Goal: Find specific page/section: Find specific page/section

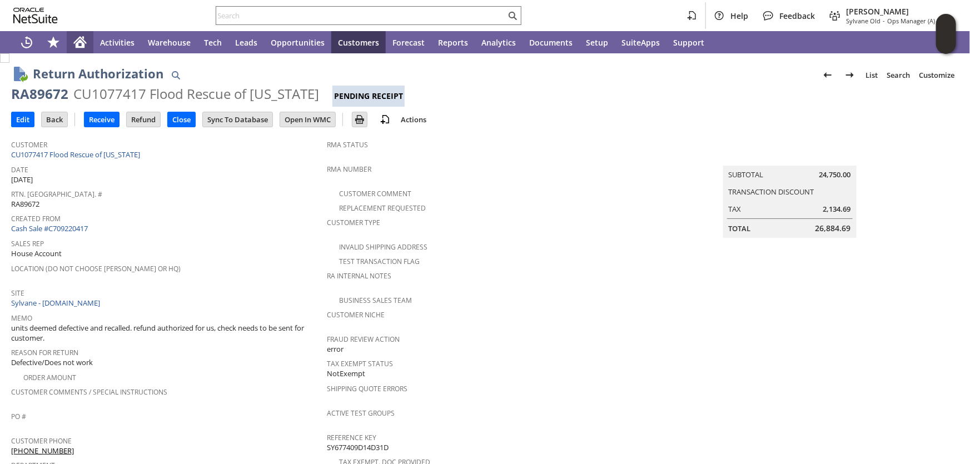
click at [76, 37] on icon "Home" at bounding box center [79, 42] width 13 height 13
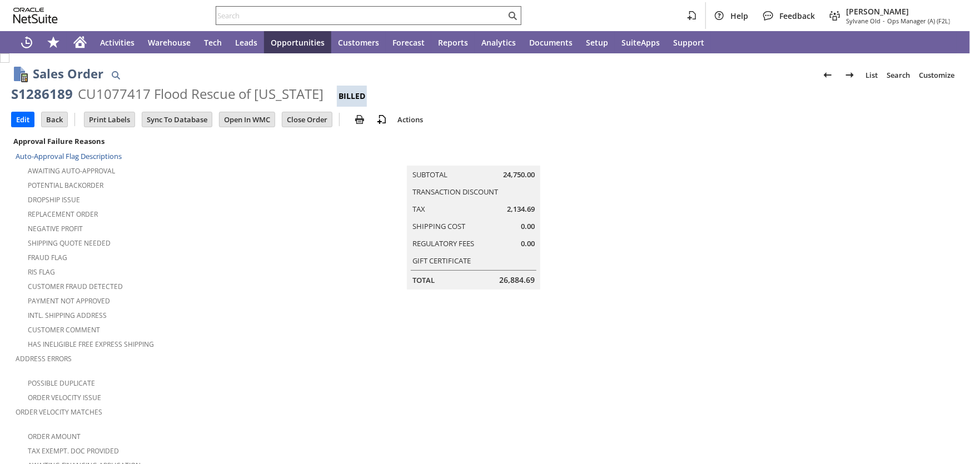
click at [403, 12] on input "text" at bounding box center [360, 15] width 289 height 13
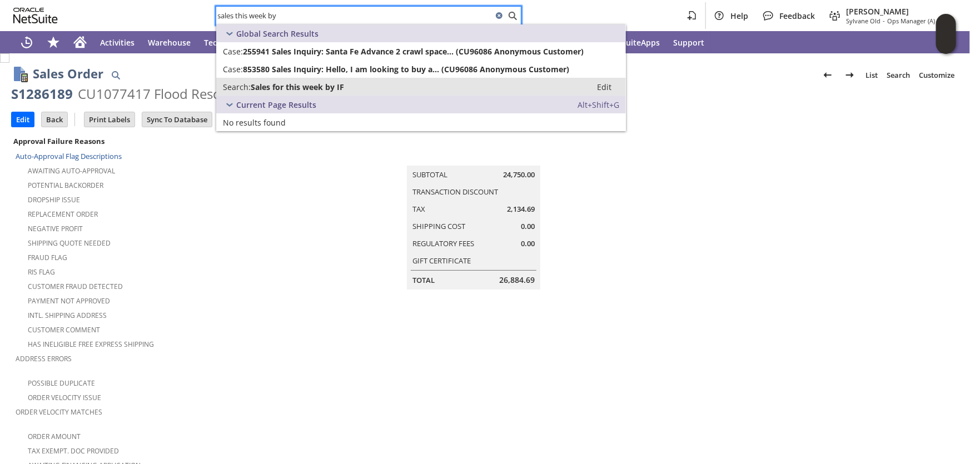
type input "sales this week by"
click at [255, 82] on span "Sales for this week by IF" at bounding box center [297, 87] width 93 height 11
